Goal: Task Accomplishment & Management: Use online tool/utility

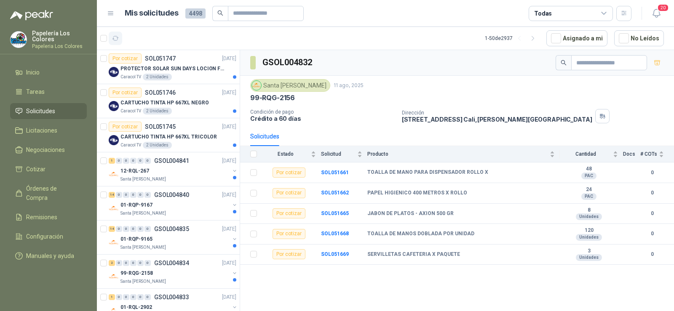
click at [113, 39] on icon "button" at bounding box center [115, 38] width 6 height 4
click at [153, 169] on div "12-RQL-267" at bounding box center [174, 171] width 109 height 10
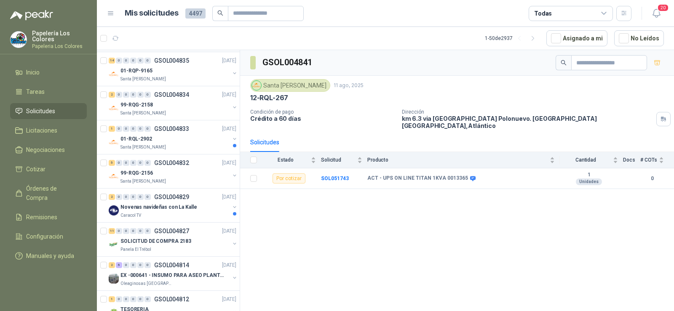
scroll to position [211, 0]
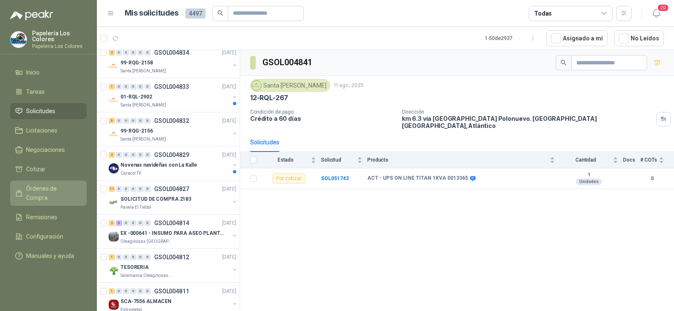
click at [40, 184] on span "Órdenes de Compra" at bounding box center [52, 193] width 53 height 19
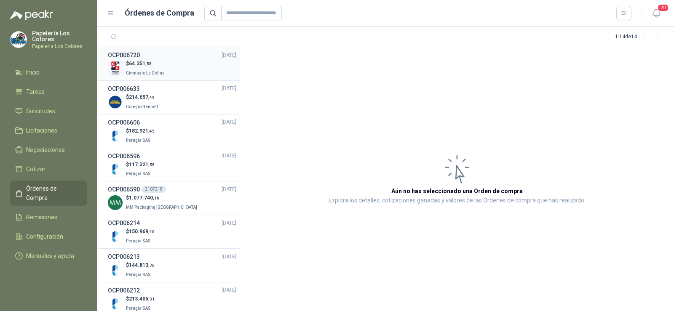
click at [141, 75] on p "Gimnasio La Colina" at bounding box center [146, 72] width 40 height 9
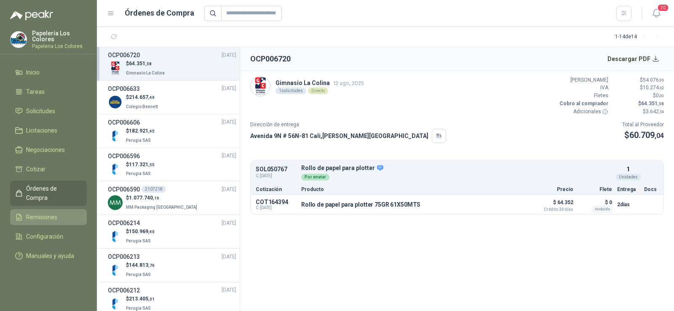
click at [37, 213] on span "Remisiones" at bounding box center [41, 217] width 31 height 9
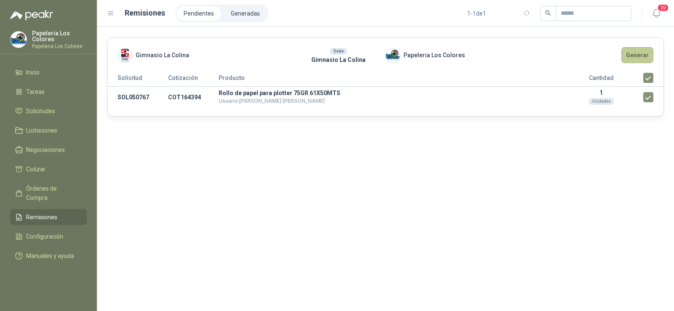
click at [636, 53] on button "Generar" at bounding box center [637, 55] width 32 height 16
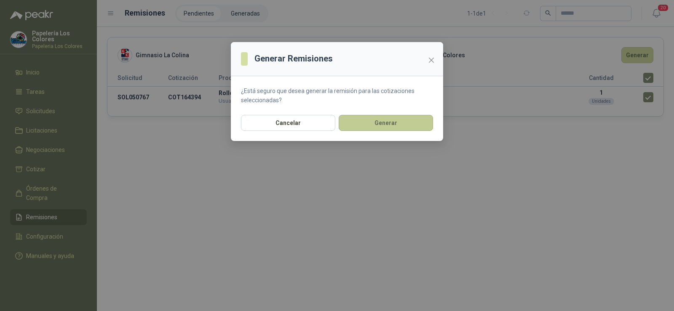
click at [365, 127] on button "Generar" at bounding box center [386, 123] width 94 height 16
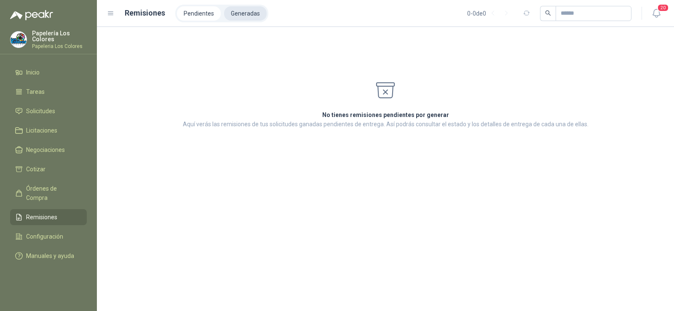
click at [237, 15] on li "Generadas" at bounding box center [245, 13] width 43 height 14
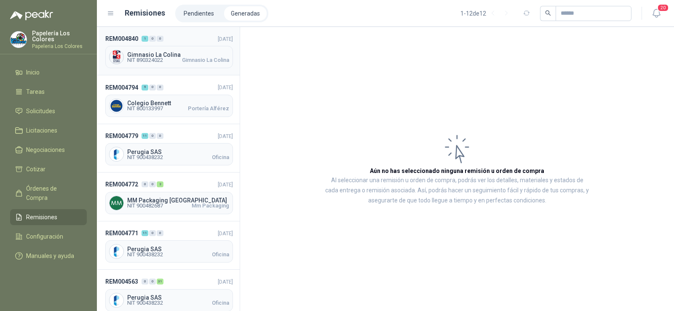
click at [161, 63] on span "NIT 890324022" at bounding box center [145, 60] width 36 height 5
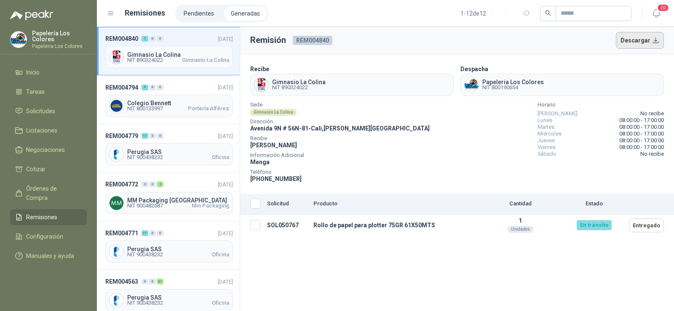
click at [631, 42] on button "Descargar" at bounding box center [640, 40] width 48 height 17
click at [34, 116] on link "Solicitudes" at bounding box center [48, 111] width 77 height 16
